Goal: Find specific fact: Find contact information

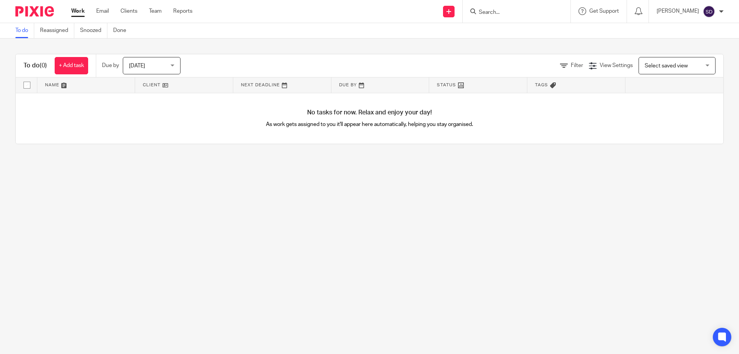
click at [547, 12] on input "Search" at bounding box center [512, 12] width 69 height 7
type input "SLS"
click button "submit" at bounding box center [0, 0] width 0 height 0
click at [535, 35] on link at bounding box center [531, 33] width 111 height 18
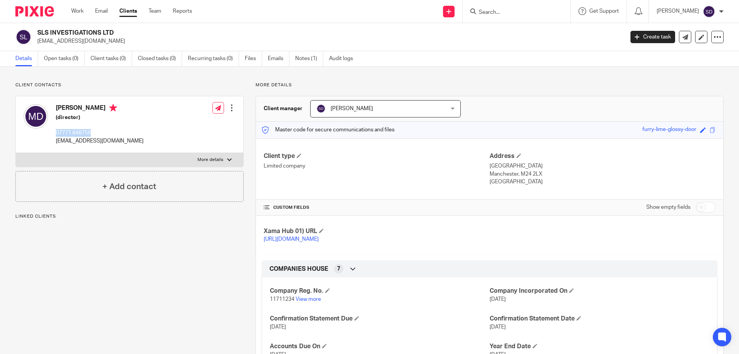
drag, startPoint x: 100, startPoint y: 125, endPoint x: 55, endPoint y: 134, distance: 45.0
click at [55, 134] on div "Mark Docker (director) 07771 648756 mark@slsinvestigations.co.uk" at bounding box center [83, 124] width 120 height 48
copy p "07771 648756"
click at [678, 249] on div "Xama Hub 01) URL https://platform.xamatech.com/portal/crm/clients/1e898760-77de…" at bounding box center [489, 234] width 467 height 39
